Goal: Transaction & Acquisition: Subscribe to service/newsletter

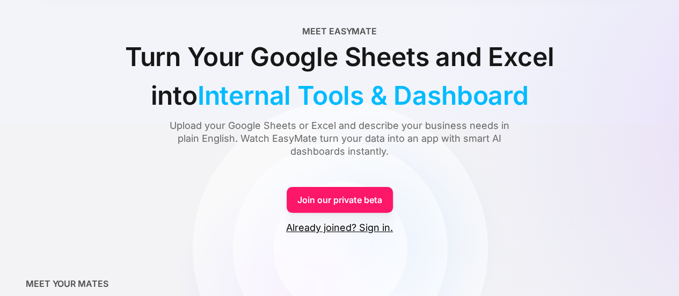
scroll to position [60, 0]
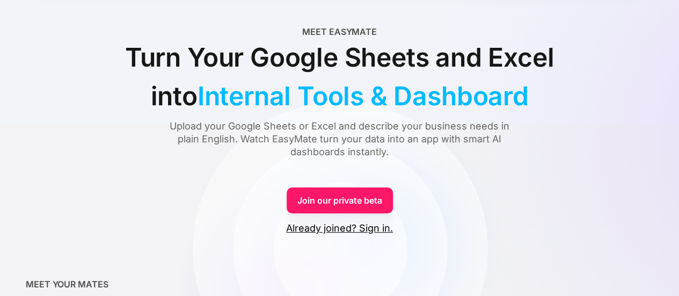
click at [346, 191] on link "Join our private beta" at bounding box center [340, 200] width 106 height 26
